Goal: Check status

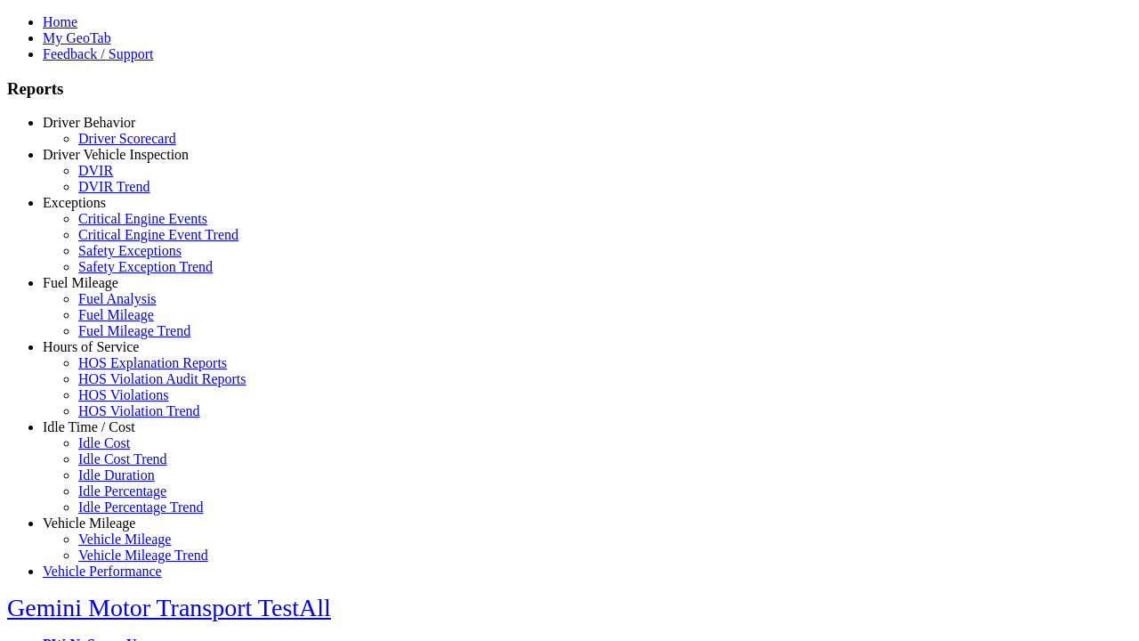
click at [102, 210] on link "Exceptions" at bounding box center [74, 202] width 63 height 15
click at [116, 226] on link "Critical Engine Events" at bounding box center [142, 218] width 129 height 15
type input "*********"
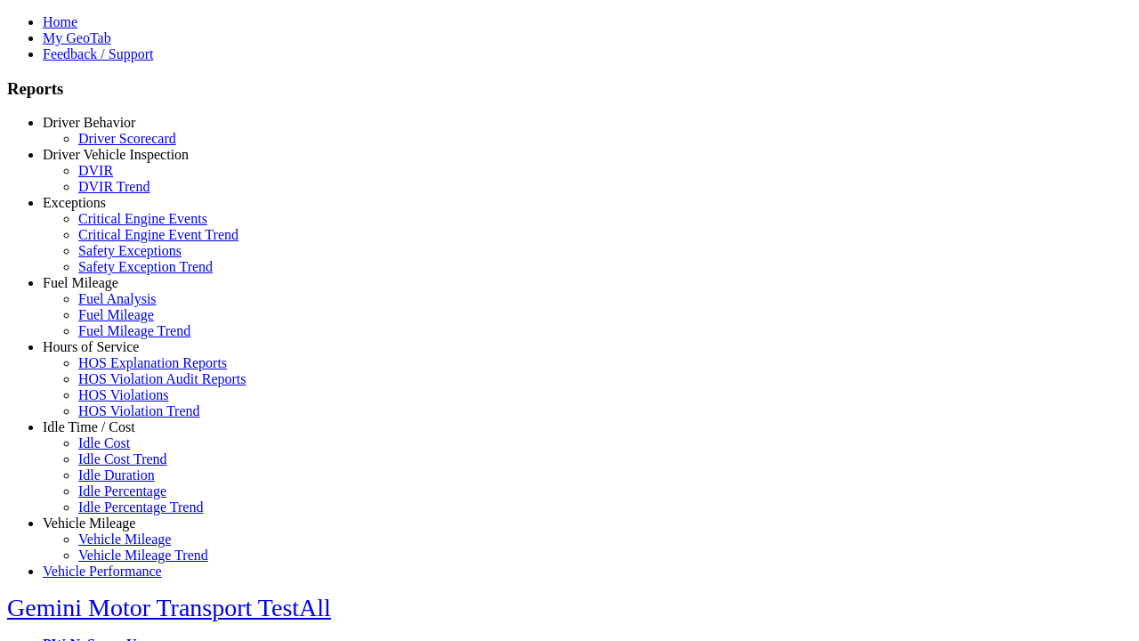
type input "**********"
